Goal: Information Seeking & Learning: Learn about a topic

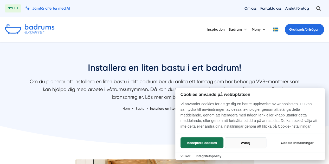
click at [239, 146] on button "Avböj" at bounding box center [245, 142] width 41 height 11
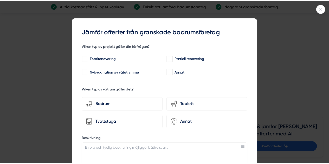
scroll to position [2, 0]
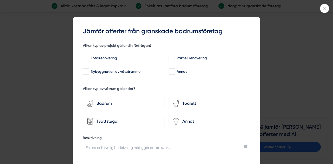
click at [248, 142] on div "Beskrivning" at bounding box center [167, 152] width 168 height 33
click at [325, 7] on icon at bounding box center [324, 8] width 9 height 3
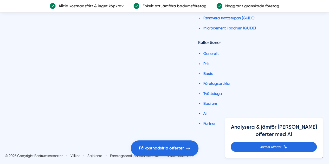
scroll to position [811, 0]
click at [205, 73] on link "Bastu" at bounding box center [208, 74] width 10 height 4
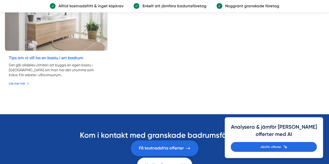
scroll to position [390, 0]
